Goal: Task Accomplishment & Management: Manage account settings

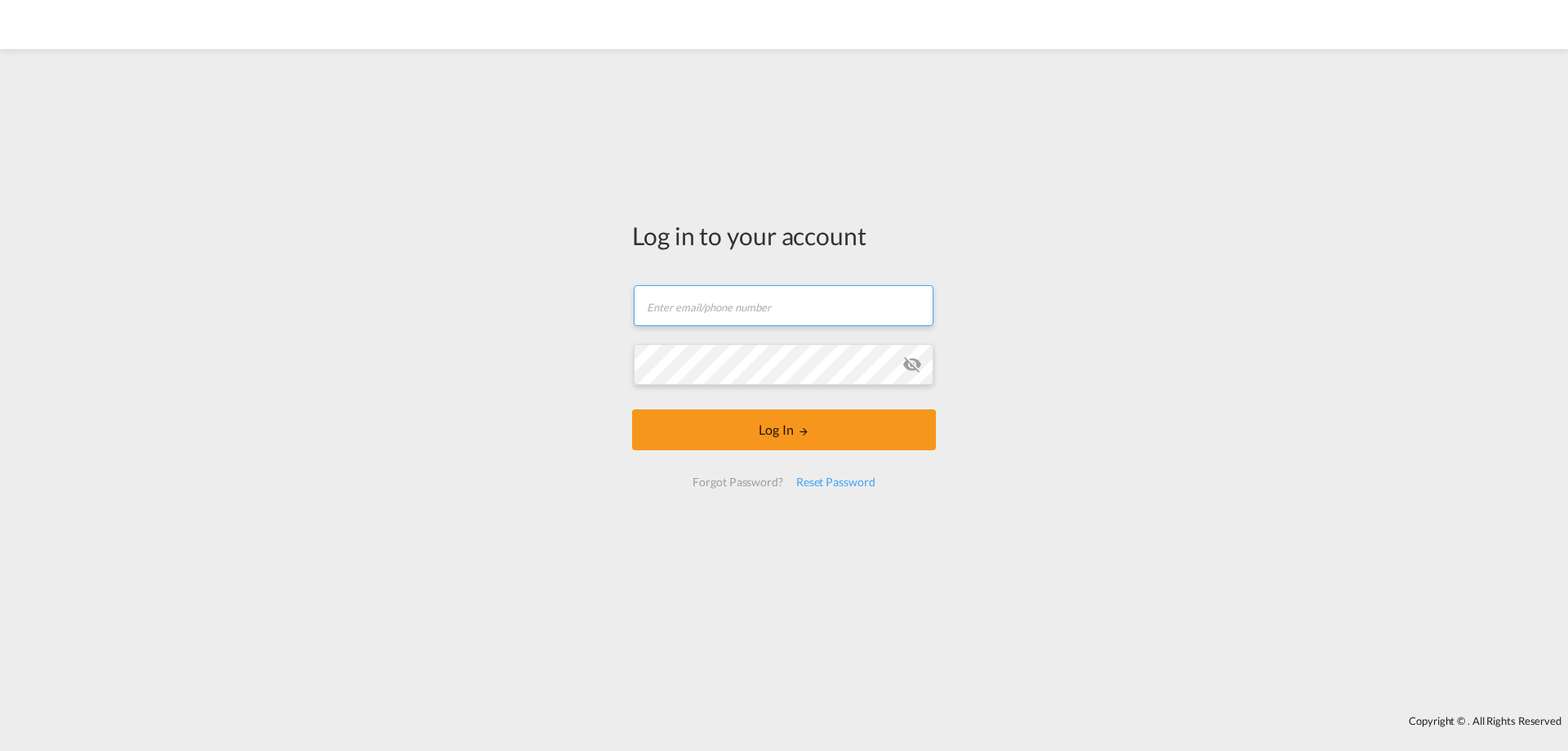
click at [692, 305] on input "text" at bounding box center [784, 305] width 300 height 41
type input "[PERSON_NAME][EMAIL_ADDRESS][DOMAIN_NAME]"
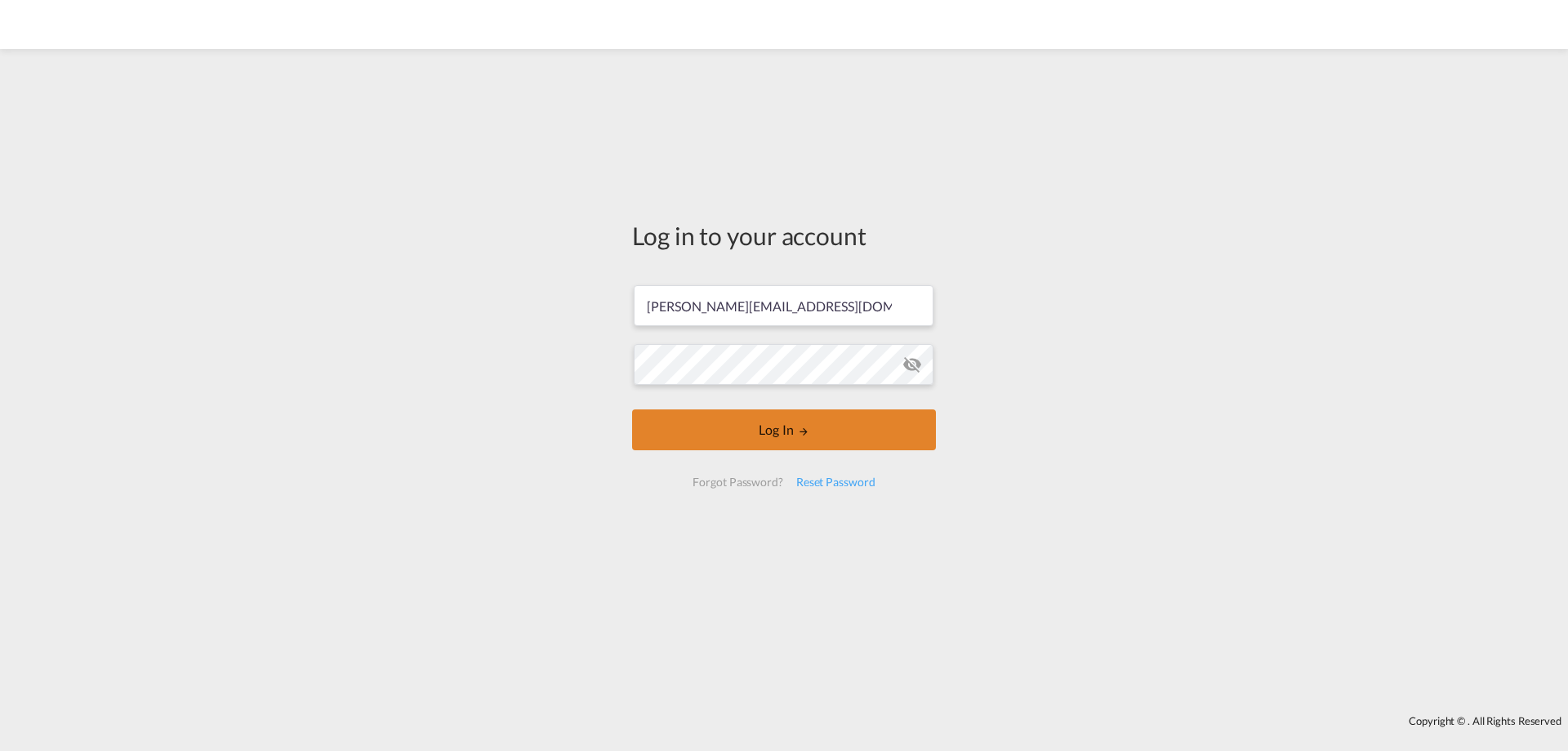
click at [782, 435] on button "Log In" at bounding box center [784, 429] width 304 height 41
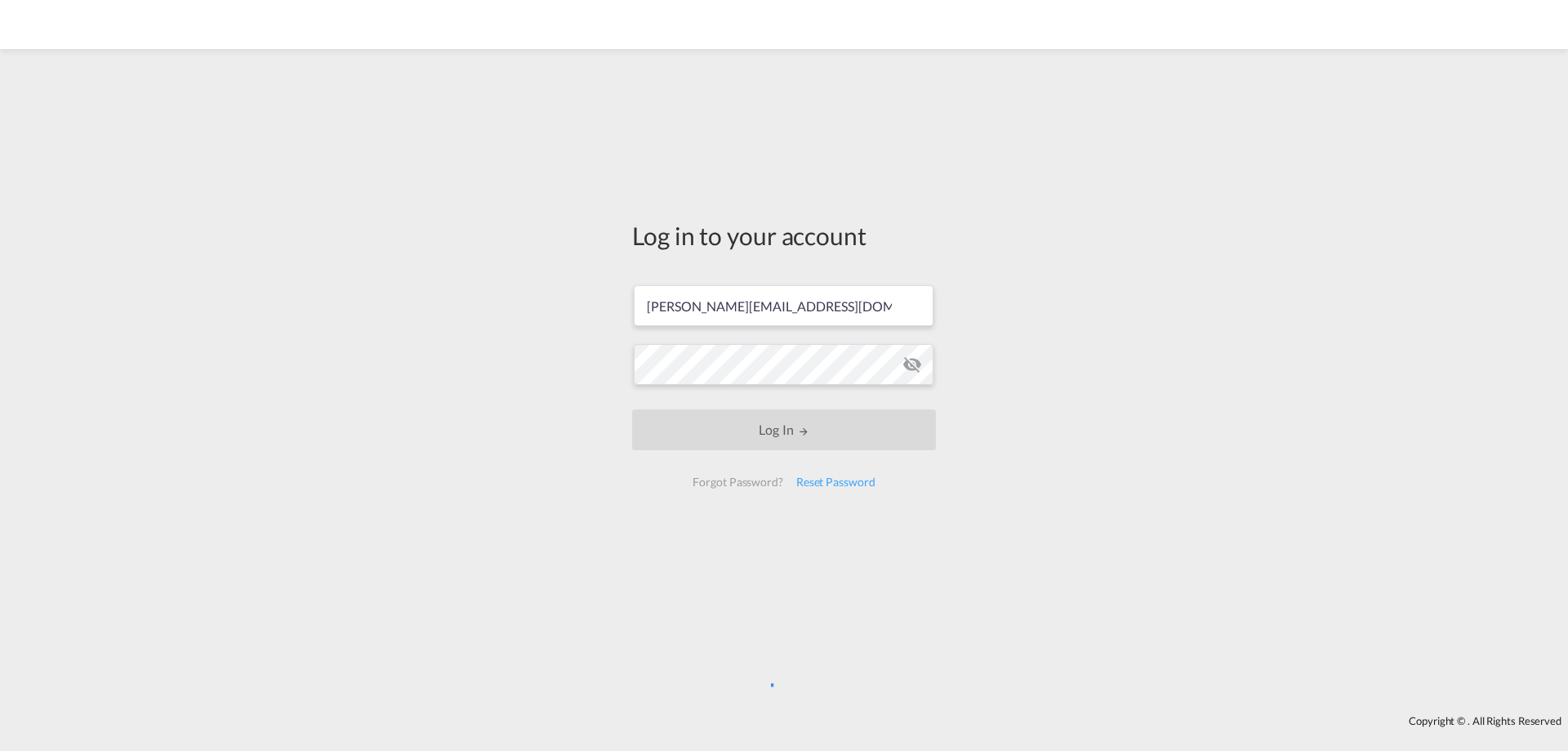
click at [918, 364] on md-icon "icon-eye-off" at bounding box center [912, 364] width 20 height 20
click at [822, 486] on div "Reset Password" at bounding box center [836, 482] width 92 height 30
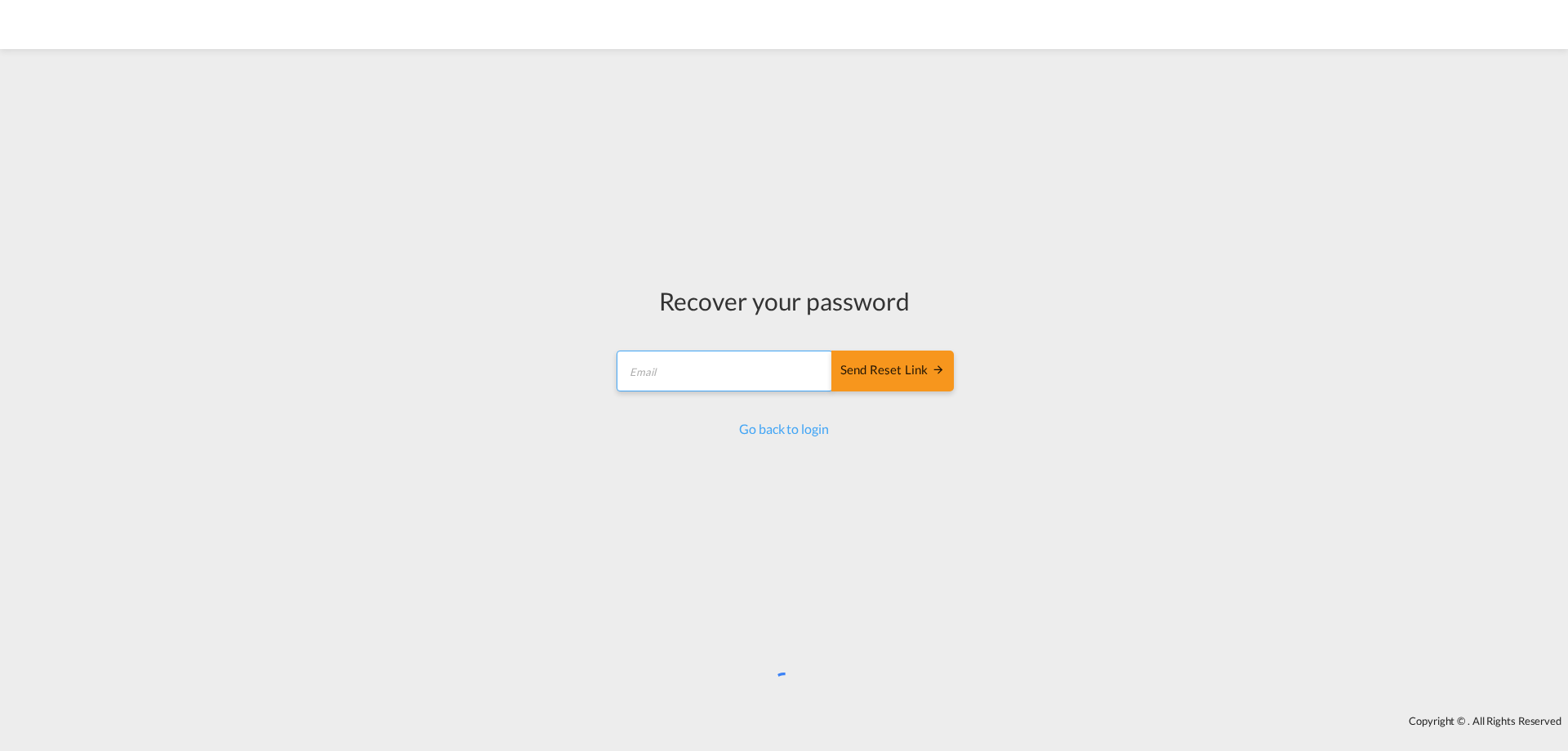
click at [700, 367] on input "email" at bounding box center [724, 371] width 217 height 41
type input "[PERSON_NAME][EMAIL_ADDRESS][DOMAIN_NAME]"
click at [905, 379] on div "Send reset link" at bounding box center [892, 371] width 104 height 19
click at [775, 429] on link "Go back to login" at bounding box center [784, 429] width 89 height 16
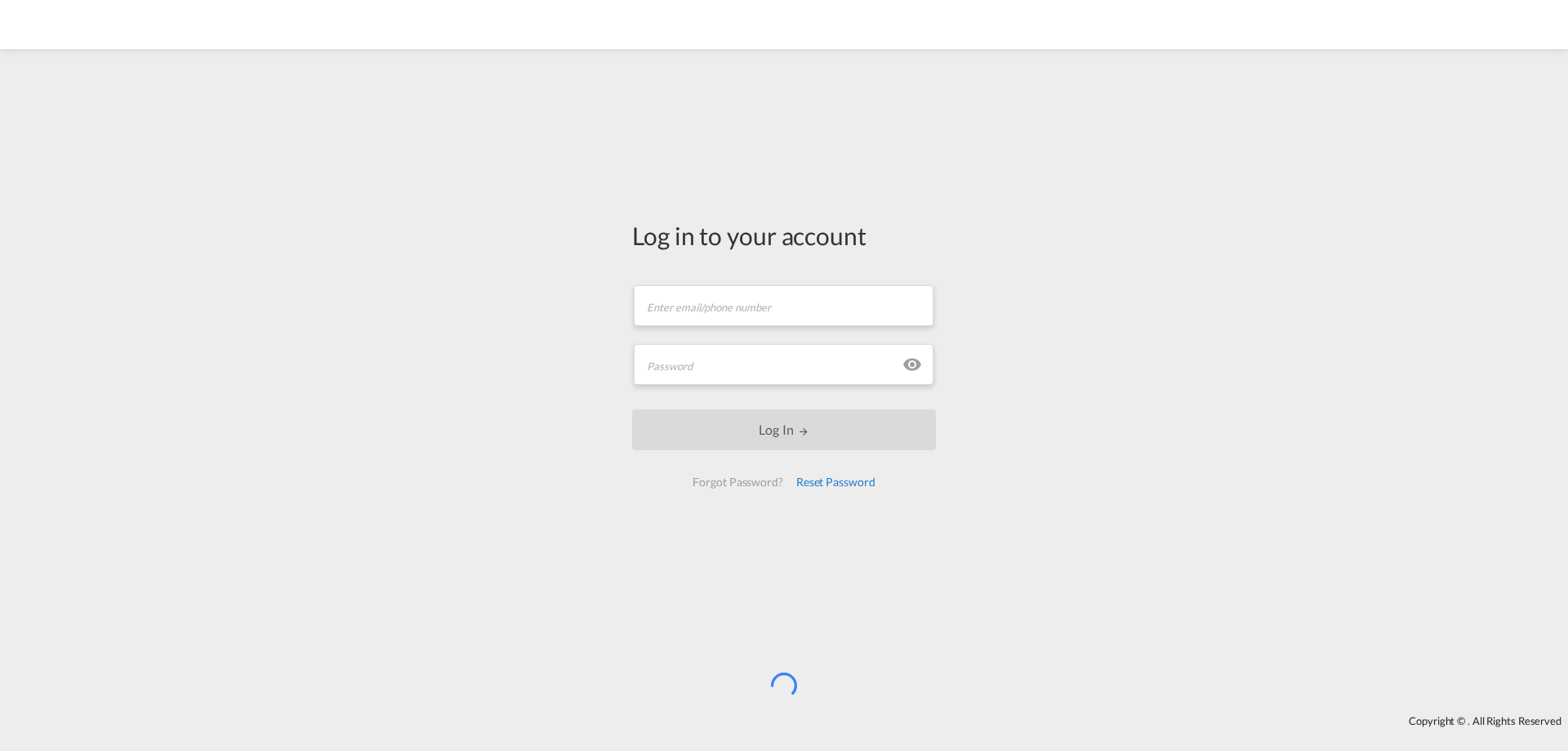
click at [838, 479] on div "Reset Password" at bounding box center [836, 482] width 92 height 30
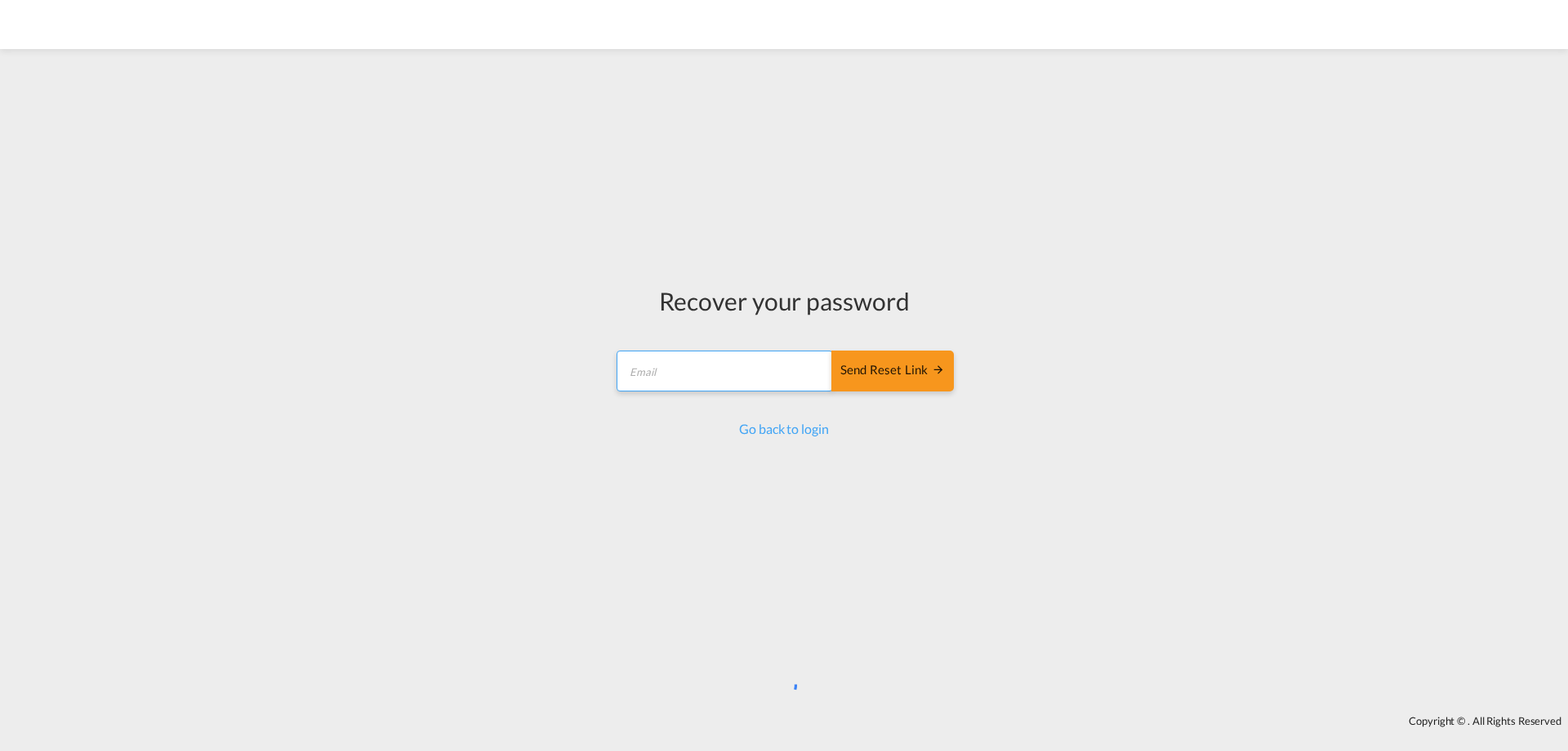
click at [691, 370] on input "email" at bounding box center [724, 371] width 217 height 41
type input "[PERSON_NAME][EMAIL_ADDRESS][DOMAIN_NAME]"
click at [895, 368] on div "Send reset link" at bounding box center [892, 371] width 104 height 19
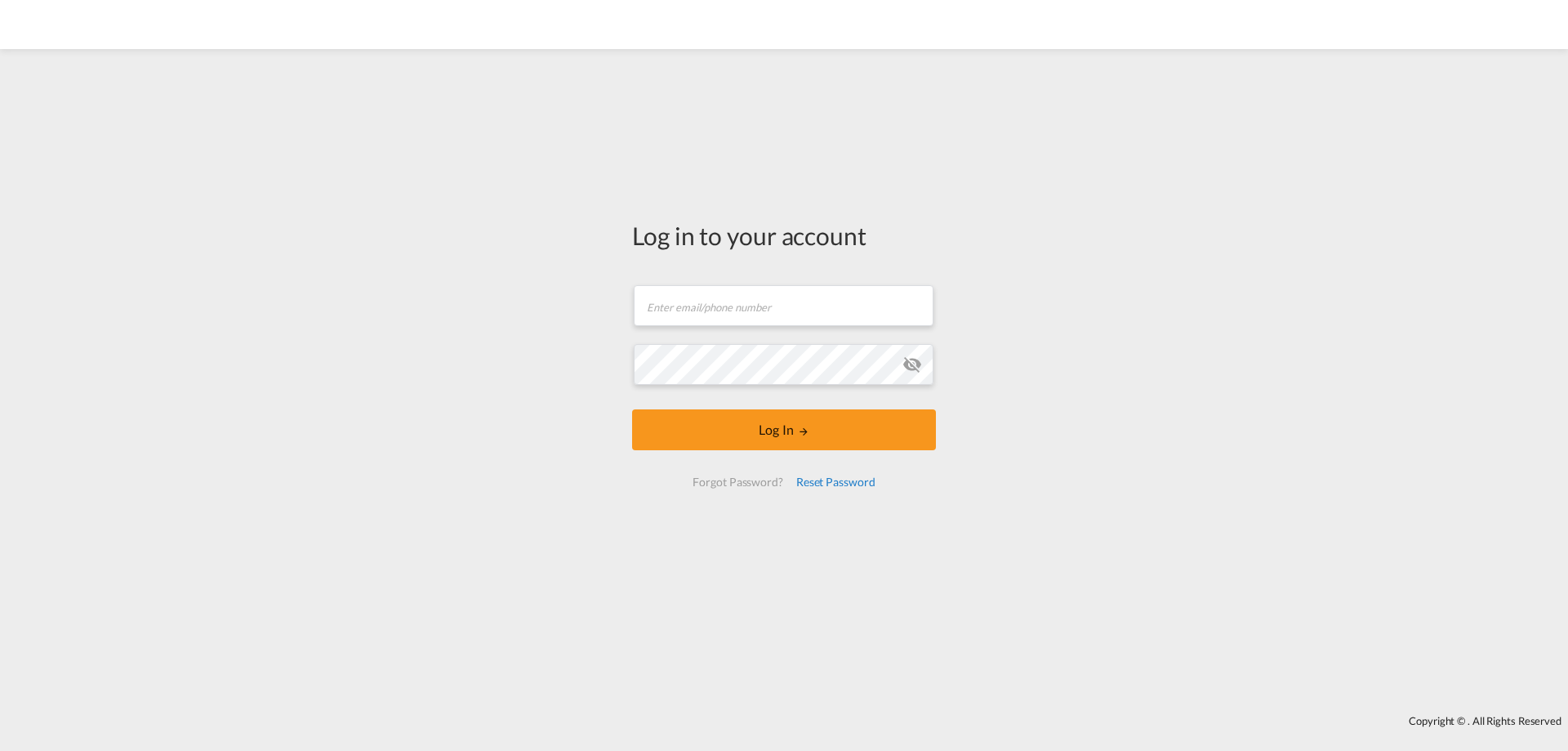
click at [832, 486] on div "Reset Password" at bounding box center [836, 482] width 92 height 30
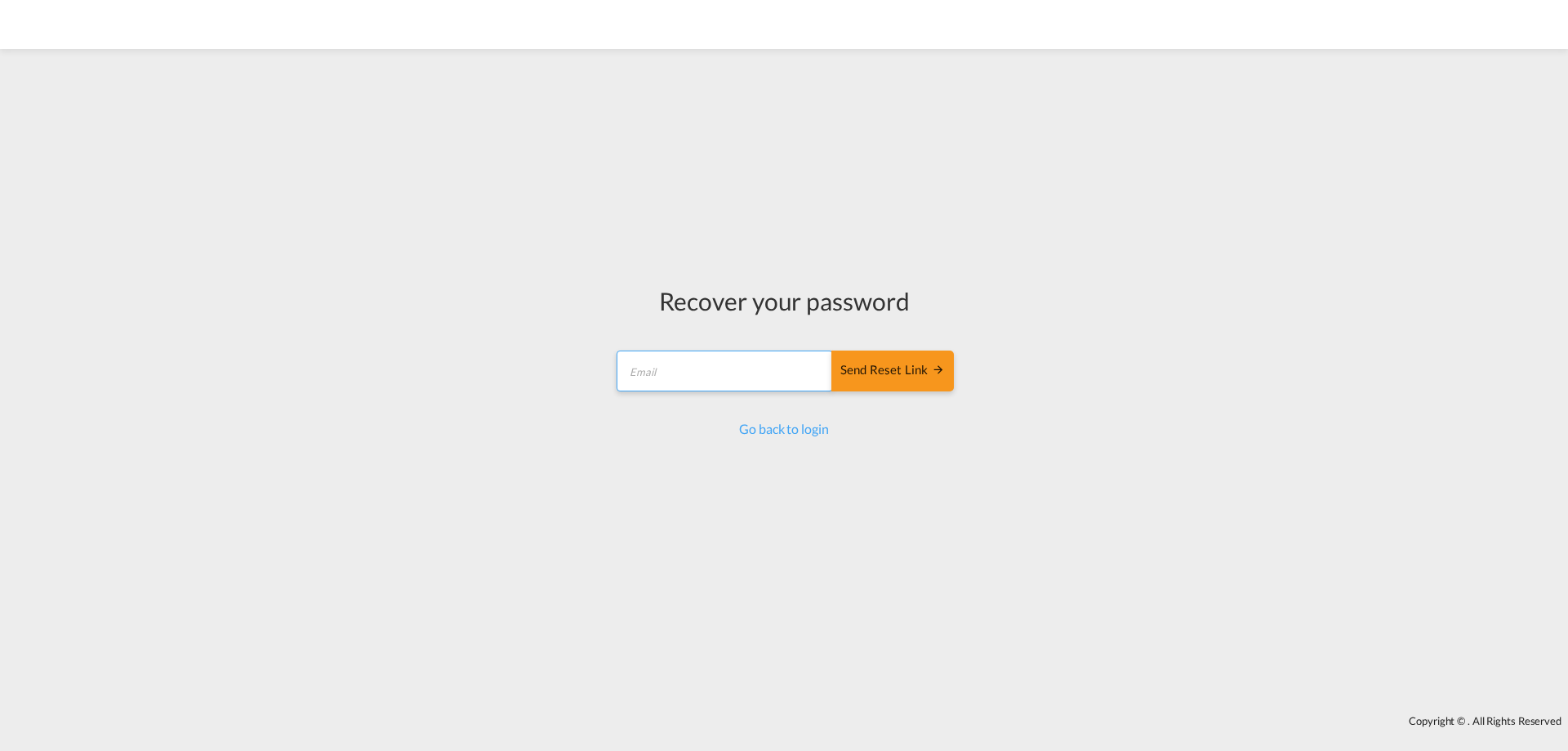
click at [649, 378] on input "email" at bounding box center [724, 371] width 217 height 41
type input "[PERSON_NAME][EMAIL_ADDRESS][DOMAIN_NAME]"
click at [884, 375] on div "Send reset link" at bounding box center [892, 371] width 104 height 19
click at [874, 358] on button "Send reset link" at bounding box center [892, 371] width 123 height 41
